Goal: Navigation & Orientation: Find specific page/section

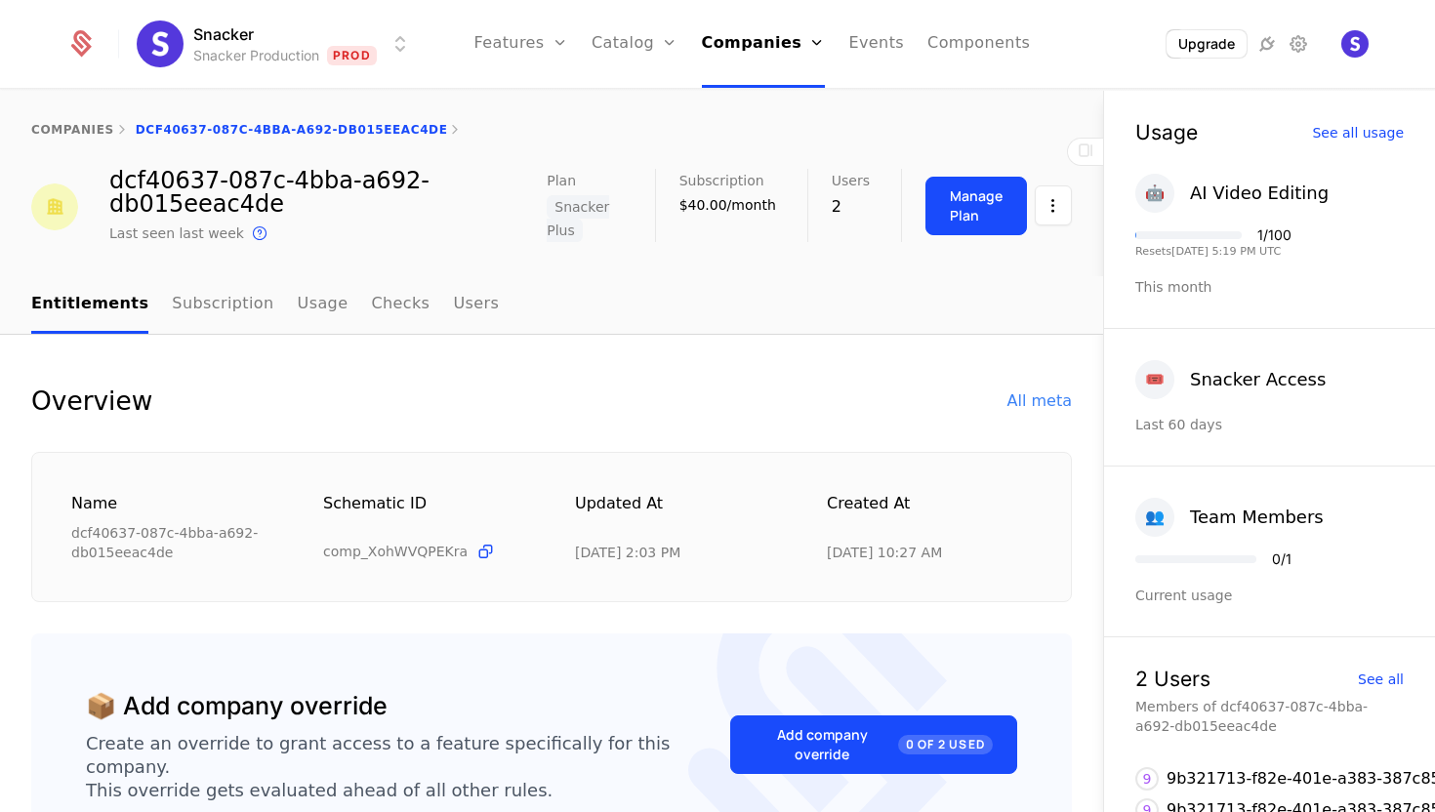
click at [654, 285] on nav "Entitlements Subscription Usage Checks Users" at bounding box center [551, 305] width 1041 height 58
click at [627, 99] on link "Plans" at bounding box center [665, 107] width 101 height 23
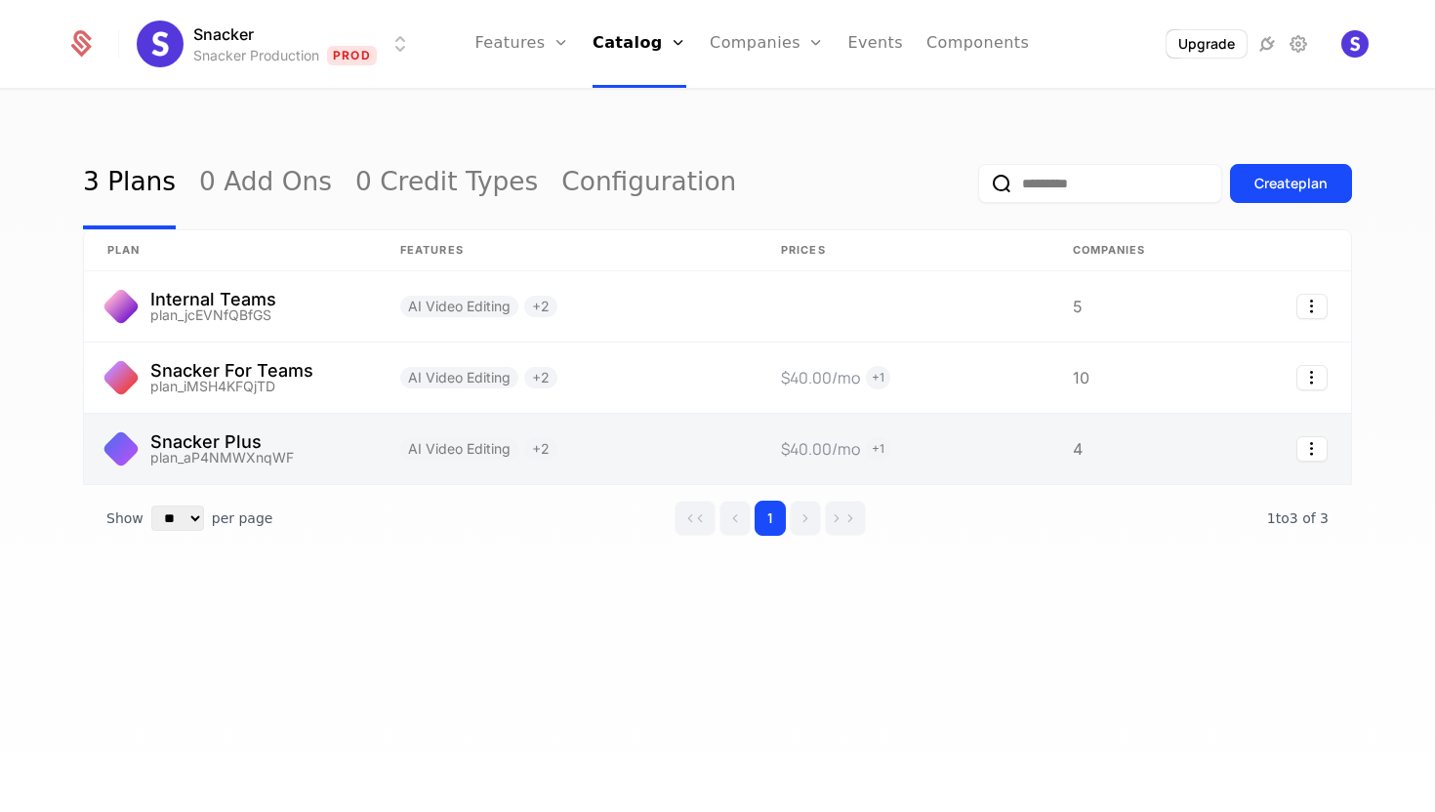
click at [262, 447] on link at bounding box center [230, 449] width 293 height 70
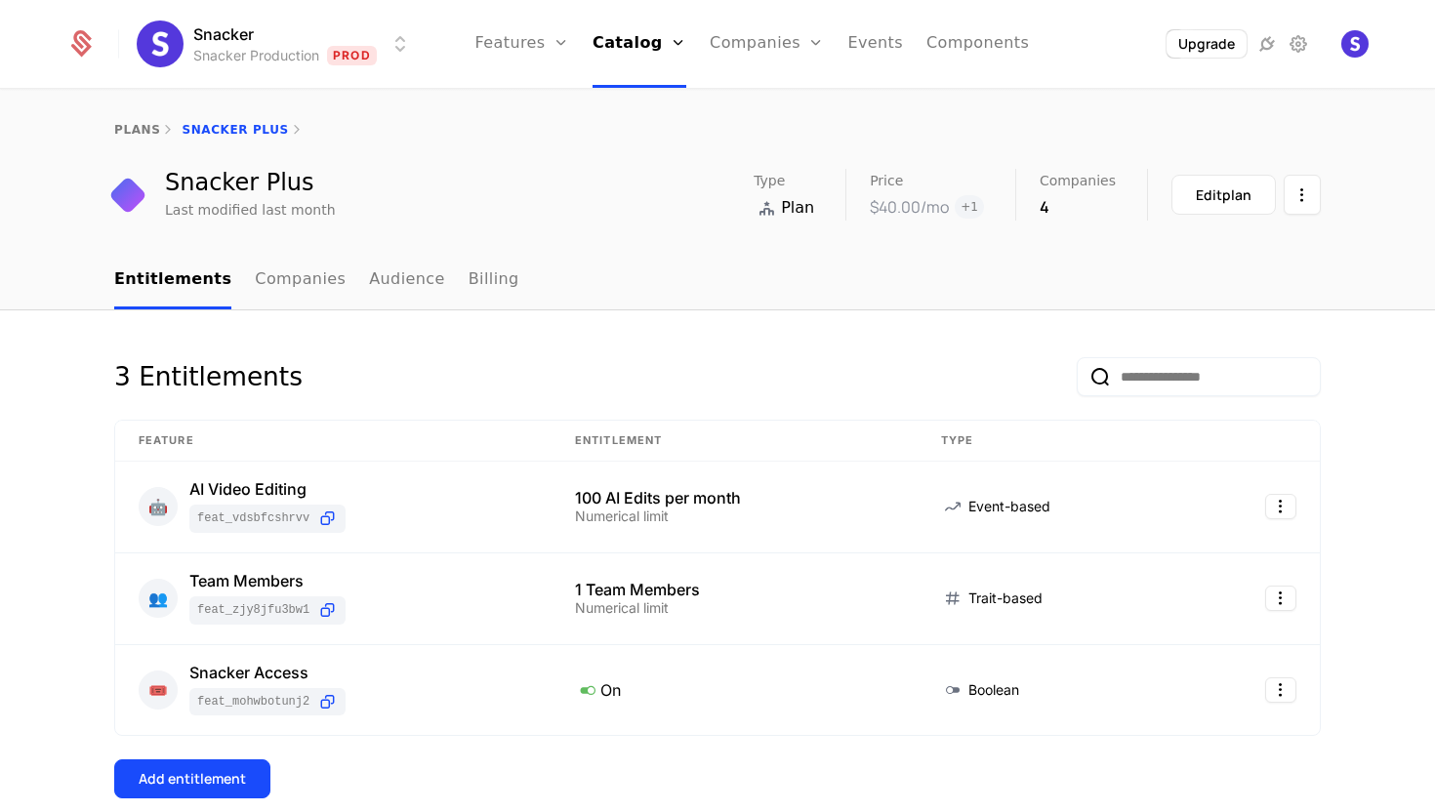
scroll to position [11, 0]
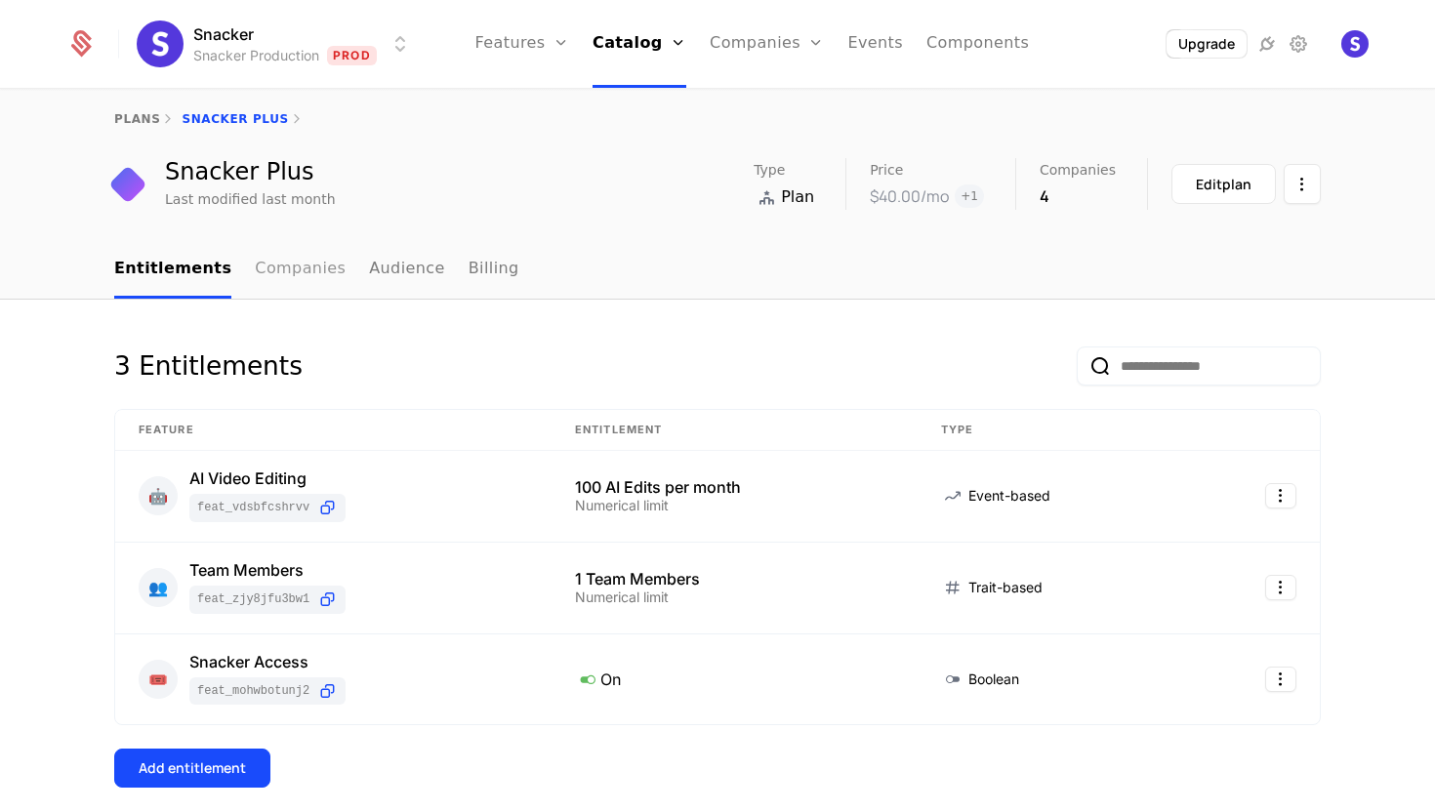
click at [282, 270] on link "Companies" at bounding box center [300, 270] width 91 height 58
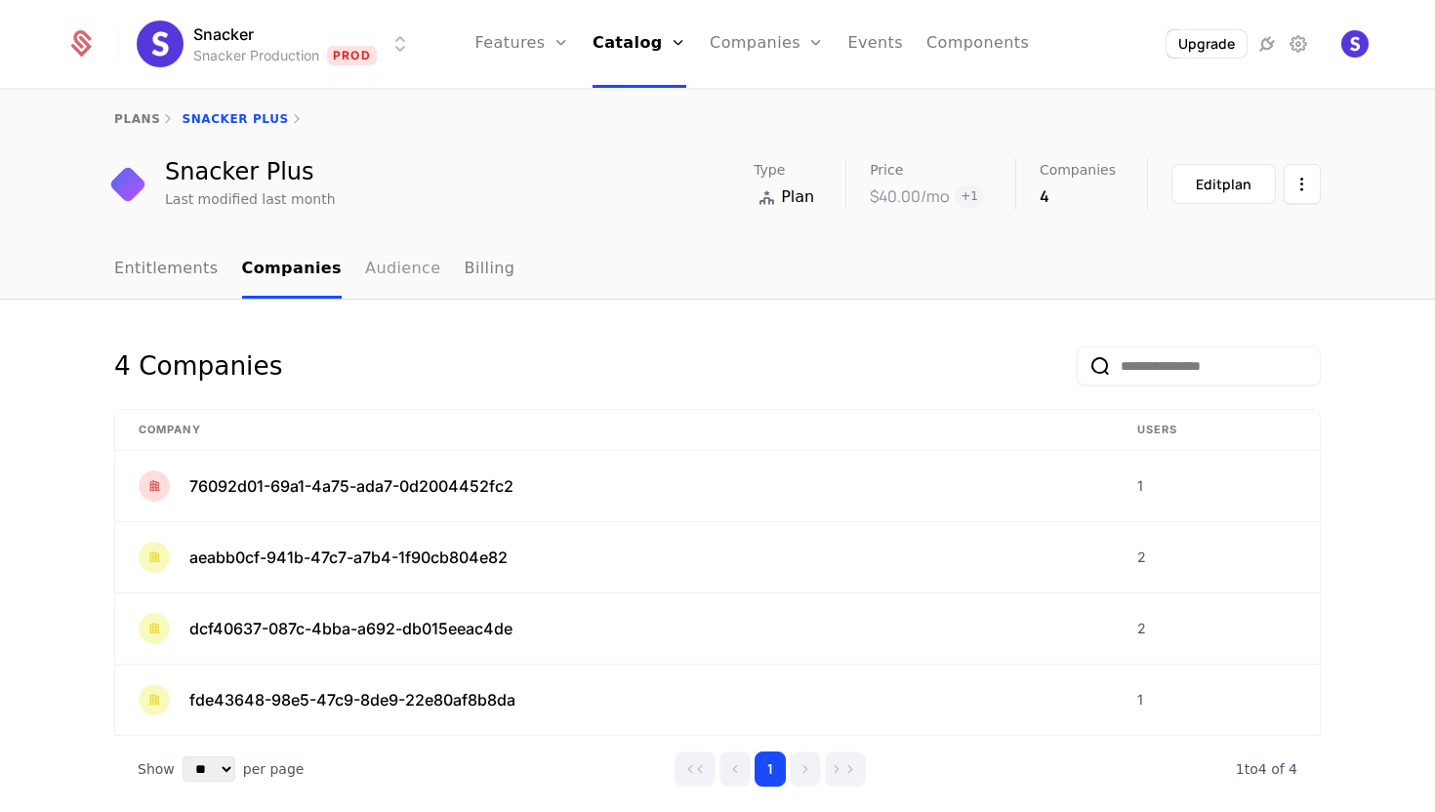
click at [365, 270] on link "Audience" at bounding box center [403, 270] width 76 height 58
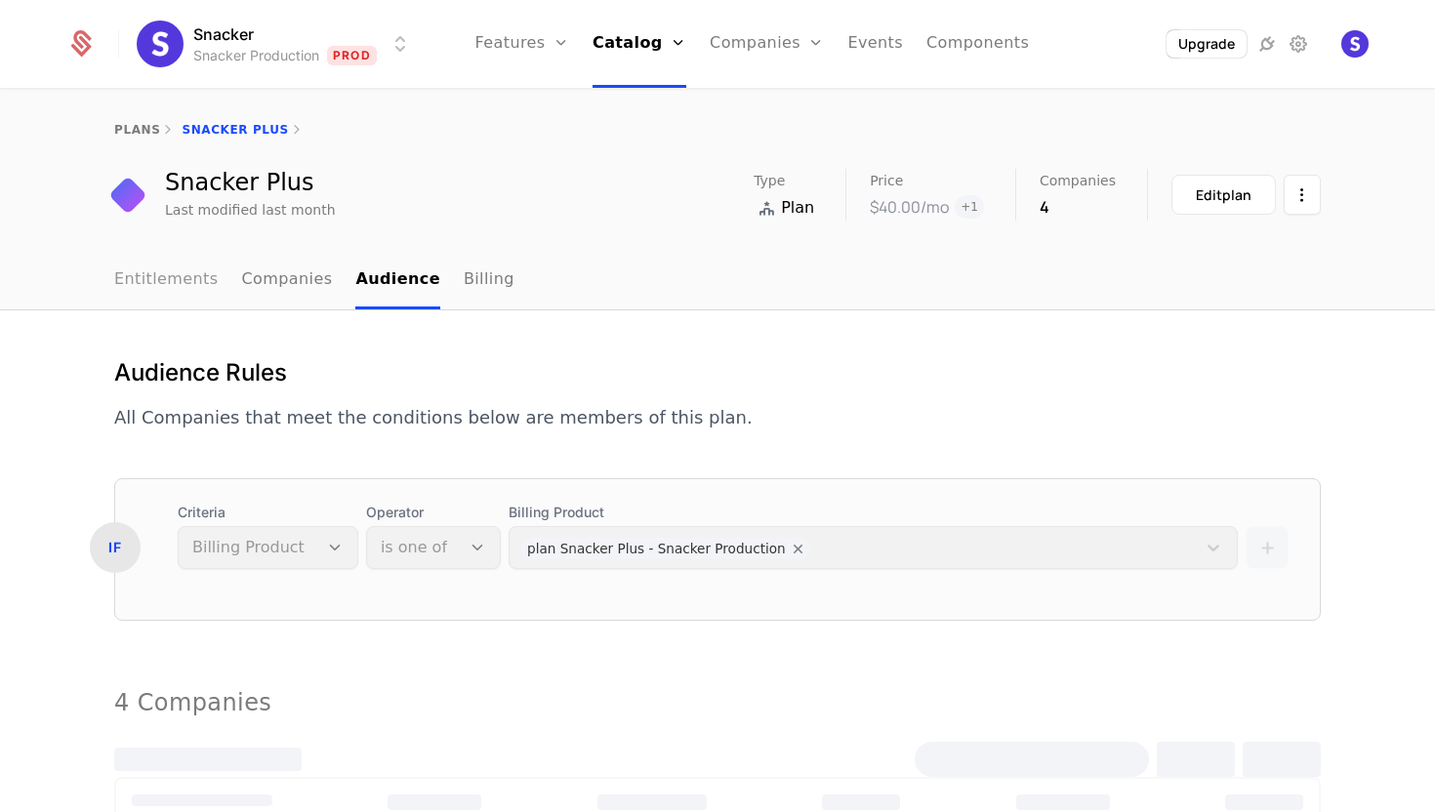
click at [175, 285] on link "Entitlements" at bounding box center [166, 281] width 104 height 58
